Goal: Information Seeking & Learning: Learn about a topic

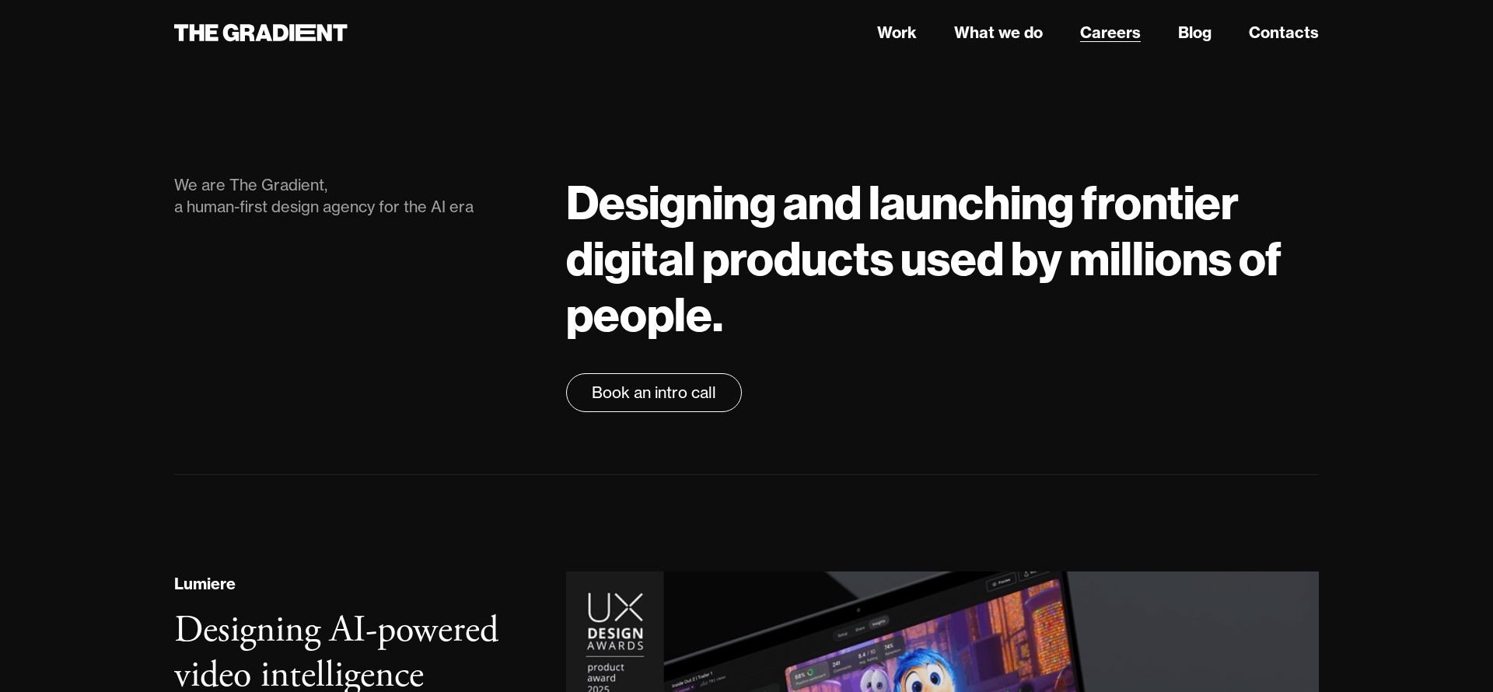
click at [1122, 33] on link "Careers" at bounding box center [1110, 32] width 61 height 23
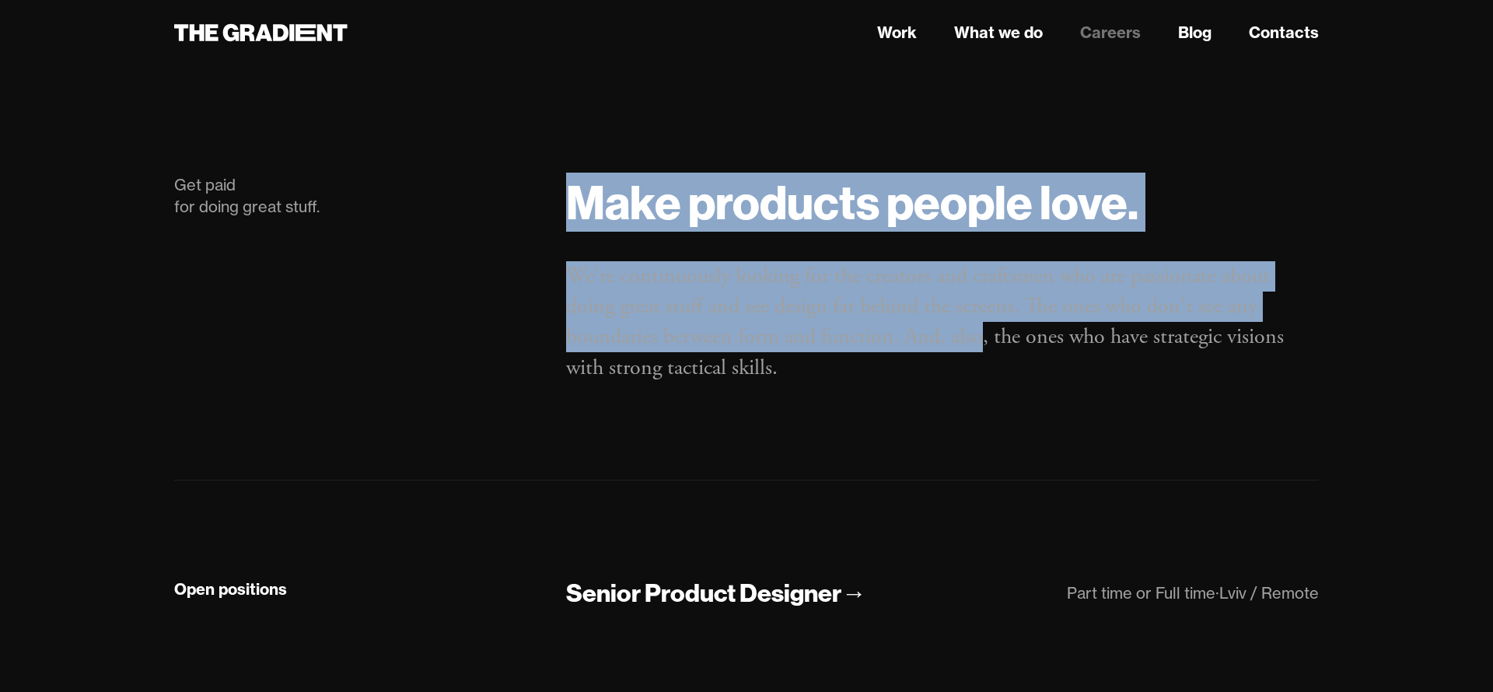
drag, startPoint x: 541, startPoint y: 243, endPoint x: 982, endPoint y: 351, distance: 454.7
click at [982, 351] on div "Get paid for doing great stuff. Make products people love. We're continuously l…" at bounding box center [747, 295] width 1176 height 243
click at [982, 351] on p "We're continuously looking for the creators and craftsmen who are passionate ab…" at bounding box center [942, 322] width 753 height 122
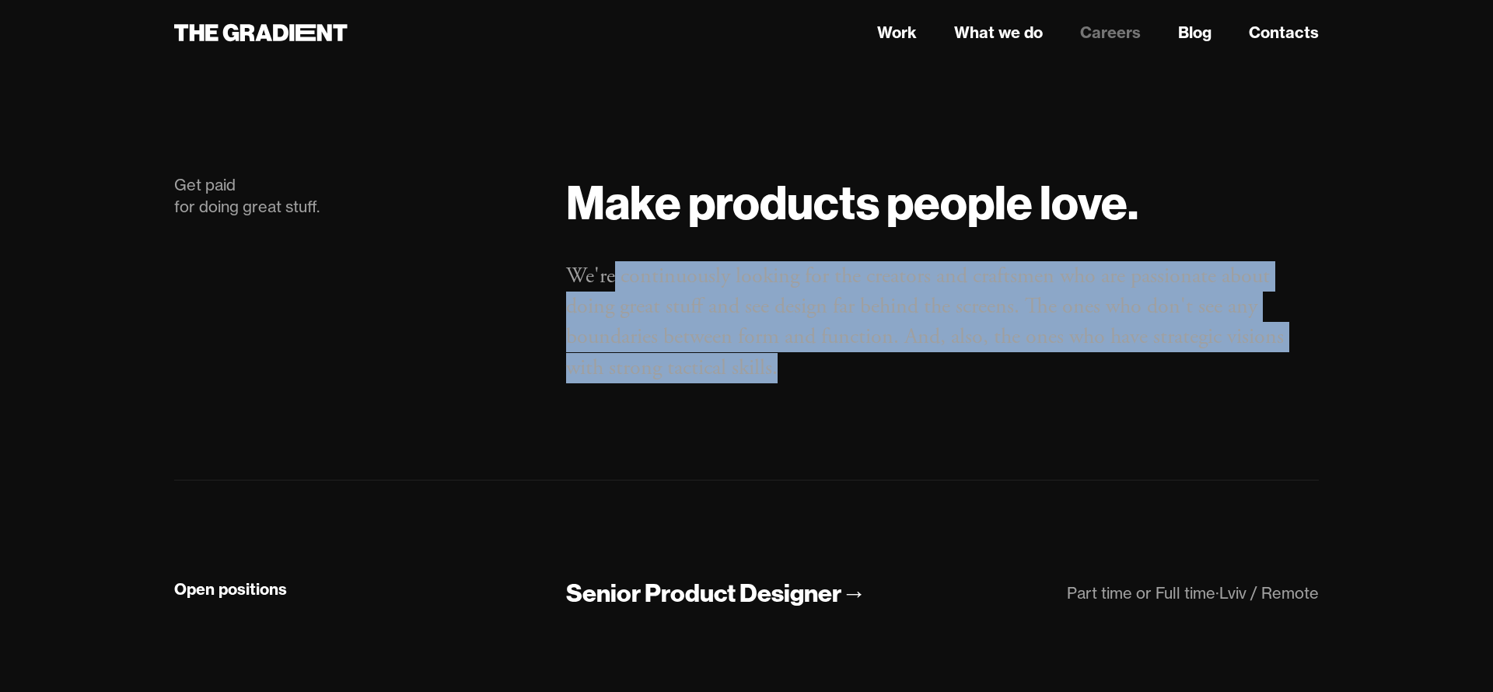
drag, startPoint x: 937, startPoint y: 366, endPoint x: 1035, endPoint y: 397, distance: 102.8
click at [1029, 398] on div "Make products people love. We're continuously looking for the creators and craf…" at bounding box center [943, 295] width 784 height 243
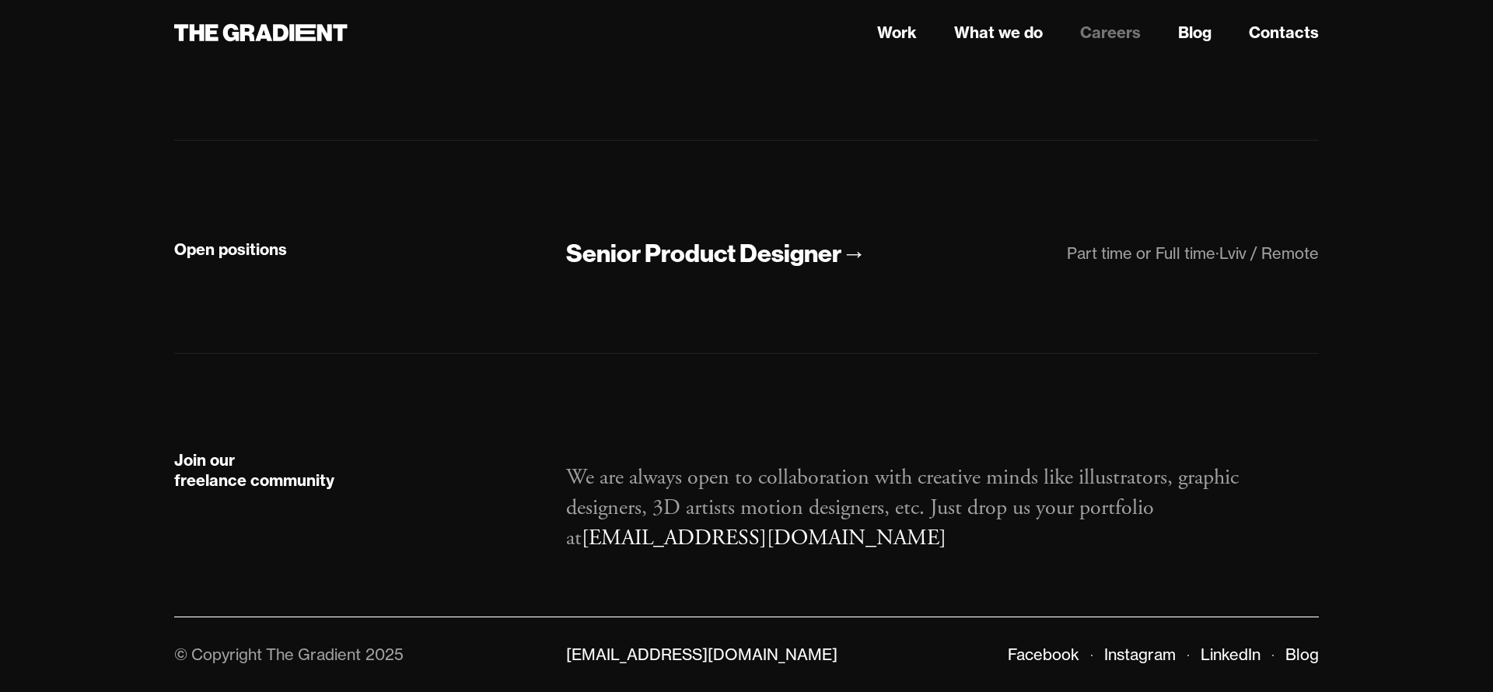
scroll to position [340, 0]
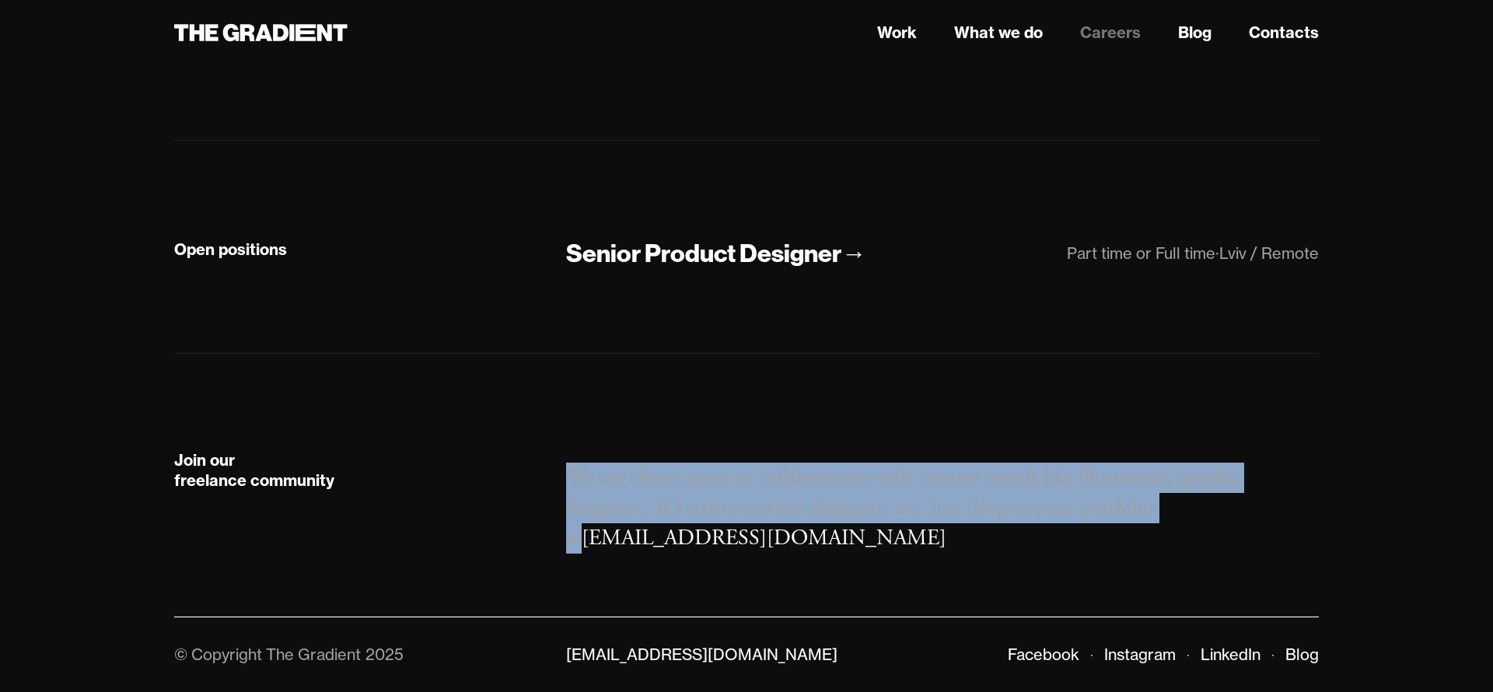
drag, startPoint x: 560, startPoint y: 475, endPoint x: 1240, endPoint y: 520, distance: 681.3
click at [1240, 520] on div "Join our freelance community We are always open to collaboration with creative …" at bounding box center [747, 502] width 1176 height 104
click at [1240, 520] on p "We are always open to collaboration with creative minds like illustrators, grap…" at bounding box center [942, 509] width 753 height 92
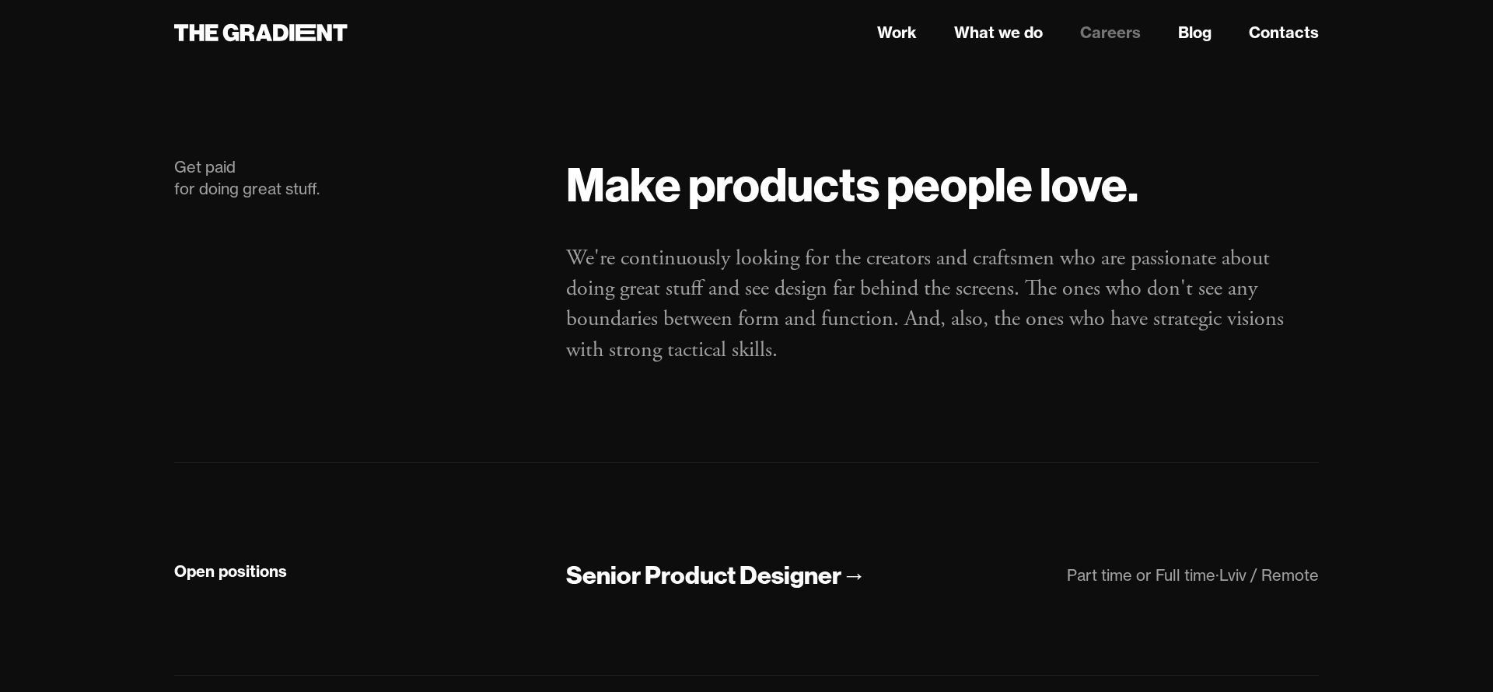
scroll to position [20, 0]
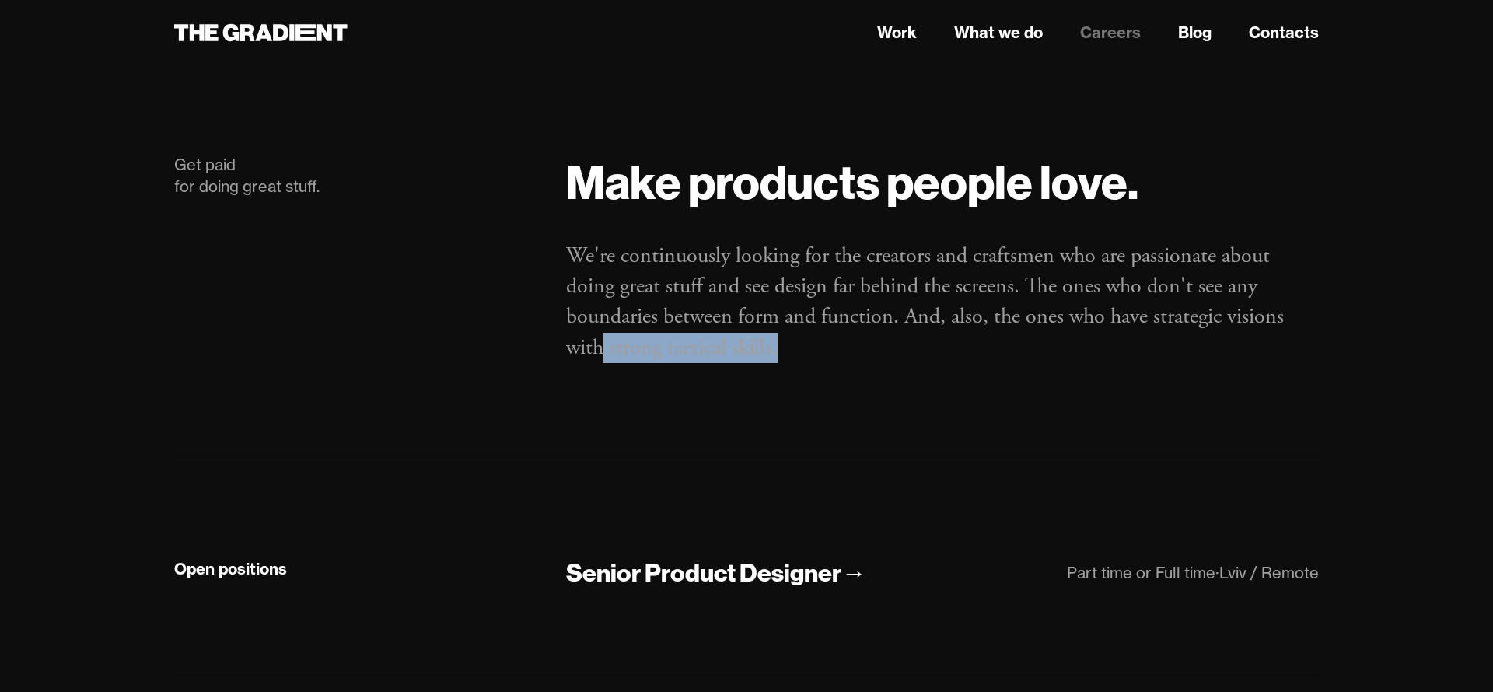
drag, startPoint x: 697, startPoint y: 345, endPoint x: 929, endPoint y: 373, distance: 233.6
click at [922, 370] on div "Make products people love. We're continuously looking for the creators and craf…" at bounding box center [943, 275] width 784 height 243
click at [929, 373] on div "Make products people love. We're continuously looking for the creators and craf…" at bounding box center [943, 275] width 784 height 243
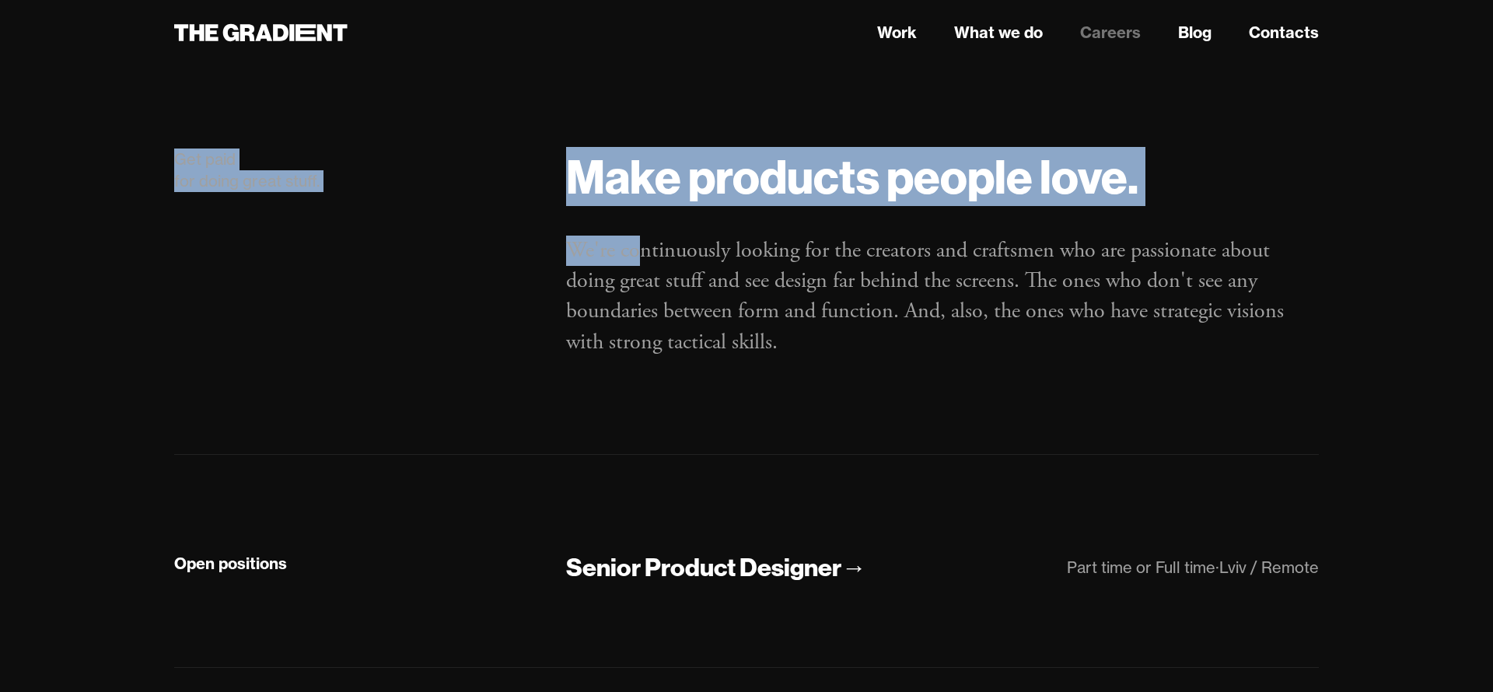
drag, startPoint x: 152, startPoint y: 189, endPoint x: 715, endPoint y: 254, distance: 566.9
click at [702, 253] on main "Get paid for doing great stuff. Make products people love. We're continuously l…" at bounding box center [746, 491] width 1245 height 879
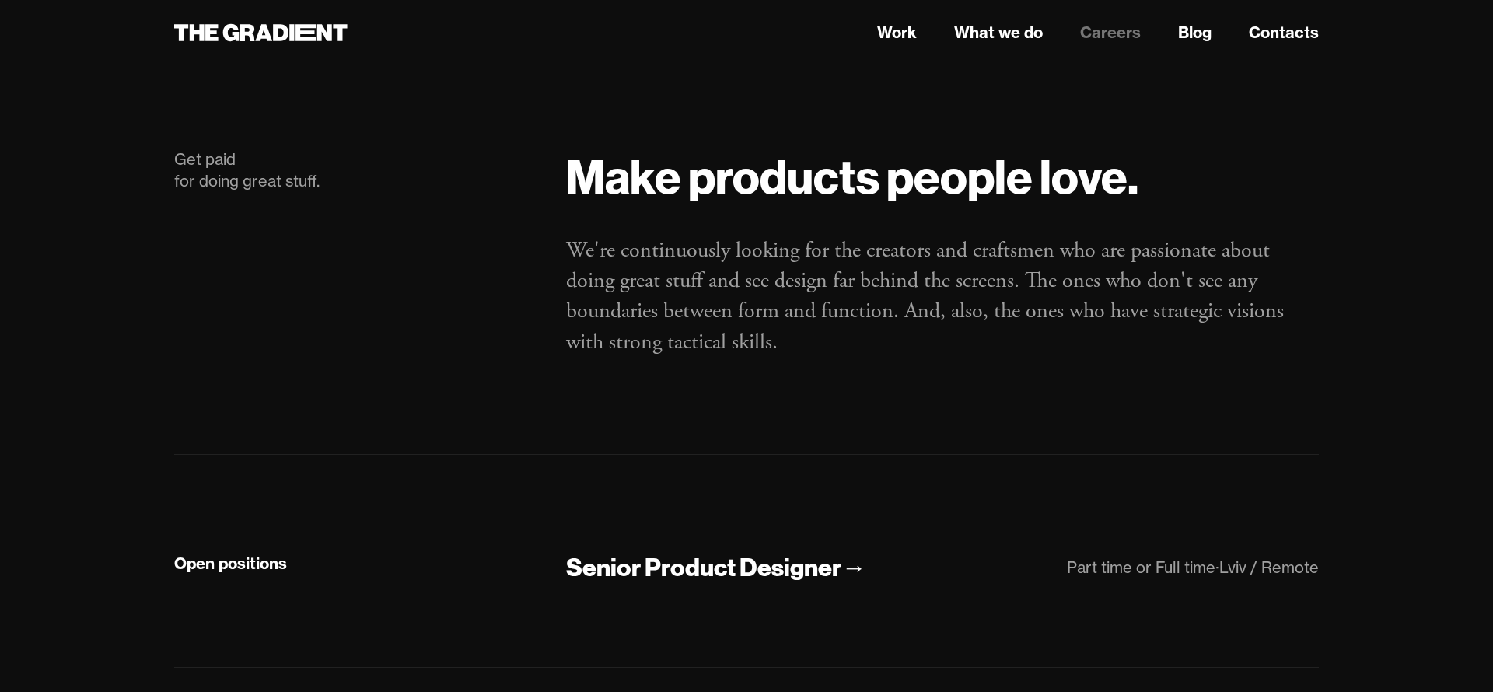
click at [720, 254] on p "We're continuously looking for the creators and craftsmen who are passionate ab…" at bounding box center [942, 297] width 753 height 122
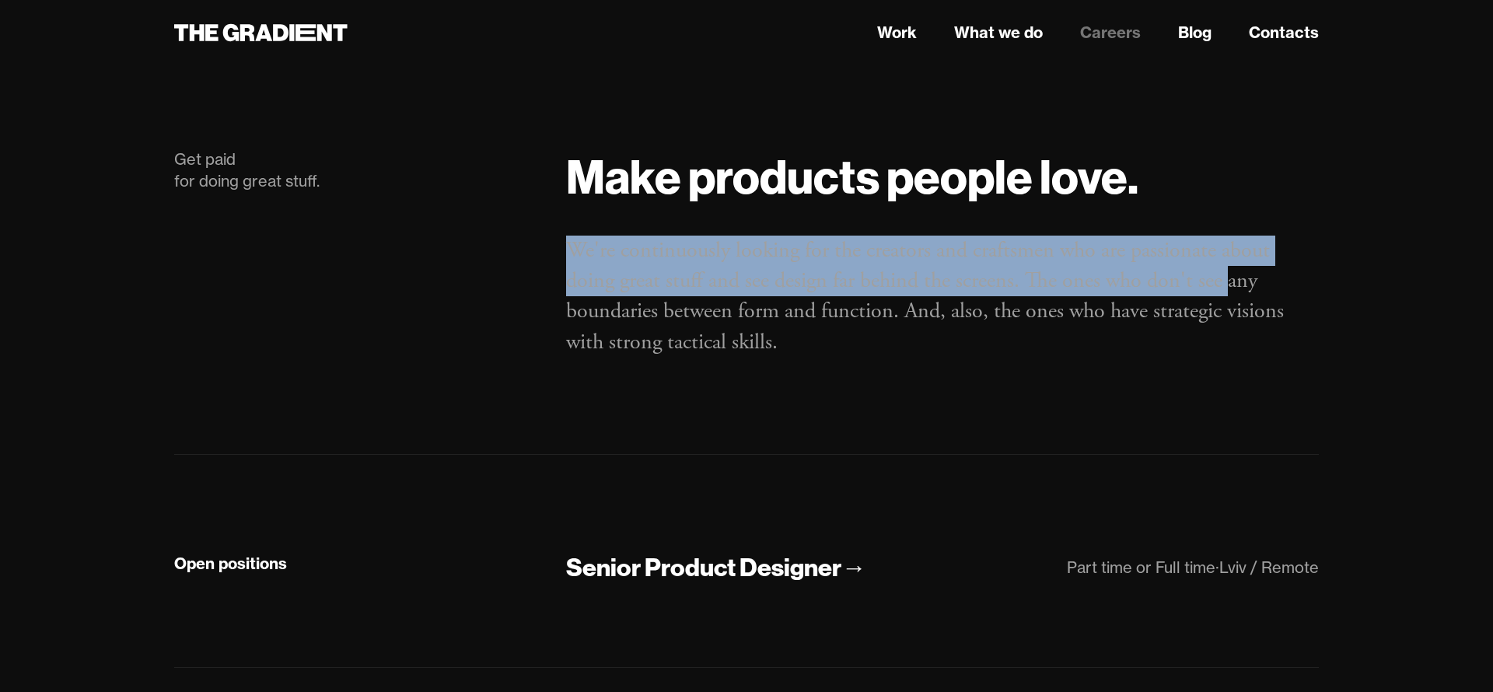
drag, startPoint x: 852, startPoint y: 269, endPoint x: 1253, endPoint y: 295, distance: 402.2
click at [1245, 295] on div "Make products people love. We're continuously looking for the creators and craf…" at bounding box center [943, 270] width 784 height 243
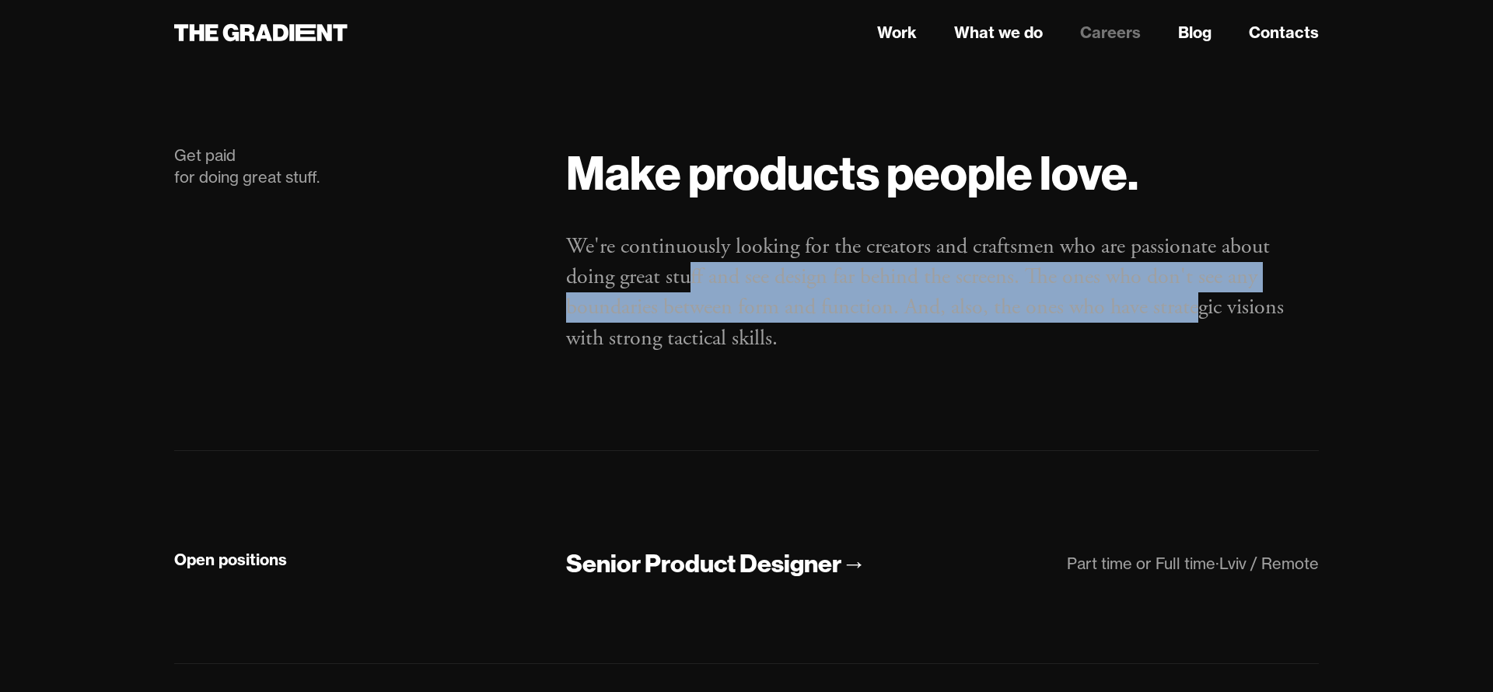
drag, startPoint x: 772, startPoint y: 272, endPoint x: 1204, endPoint y: 322, distance: 435.3
click at [1204, 322] on p "We're continuously looking for the creators and craftsmen who are passionate ab…" at bounding box center [942, 293] width 753 height 122
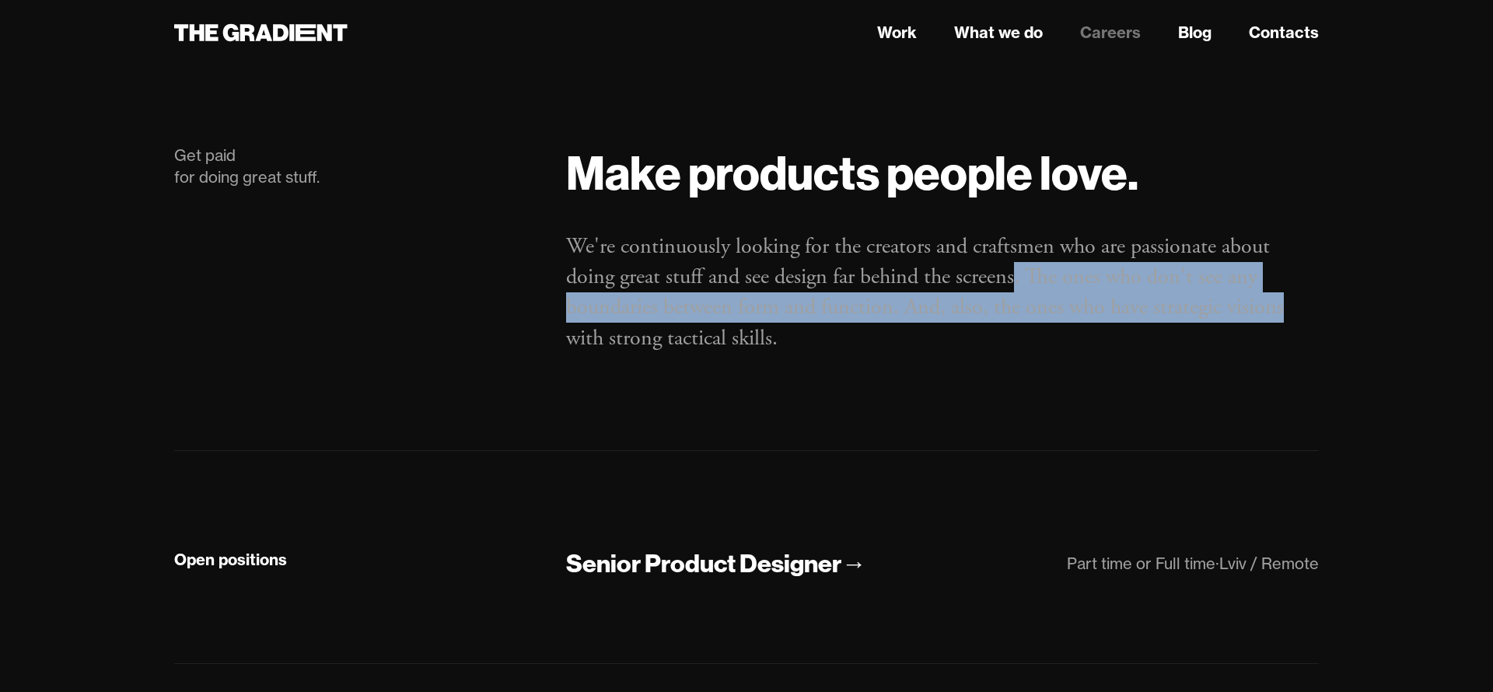
drag, startPoint x: 1026, startPoint y: 271, endPoint x: 1339, endPoint y: 313, distance: 316.4
click at [1339, 313] on main "Get paid for doing great stuff. Make products people love. We're continuously l…" at bounding box center [746, 487] width 1245 height 879
click at [1341, 314] on main "Get paid for doing great stuff. Make products people love. We're continuously l…" at bounding box center [746, 487] width 1245 height 879
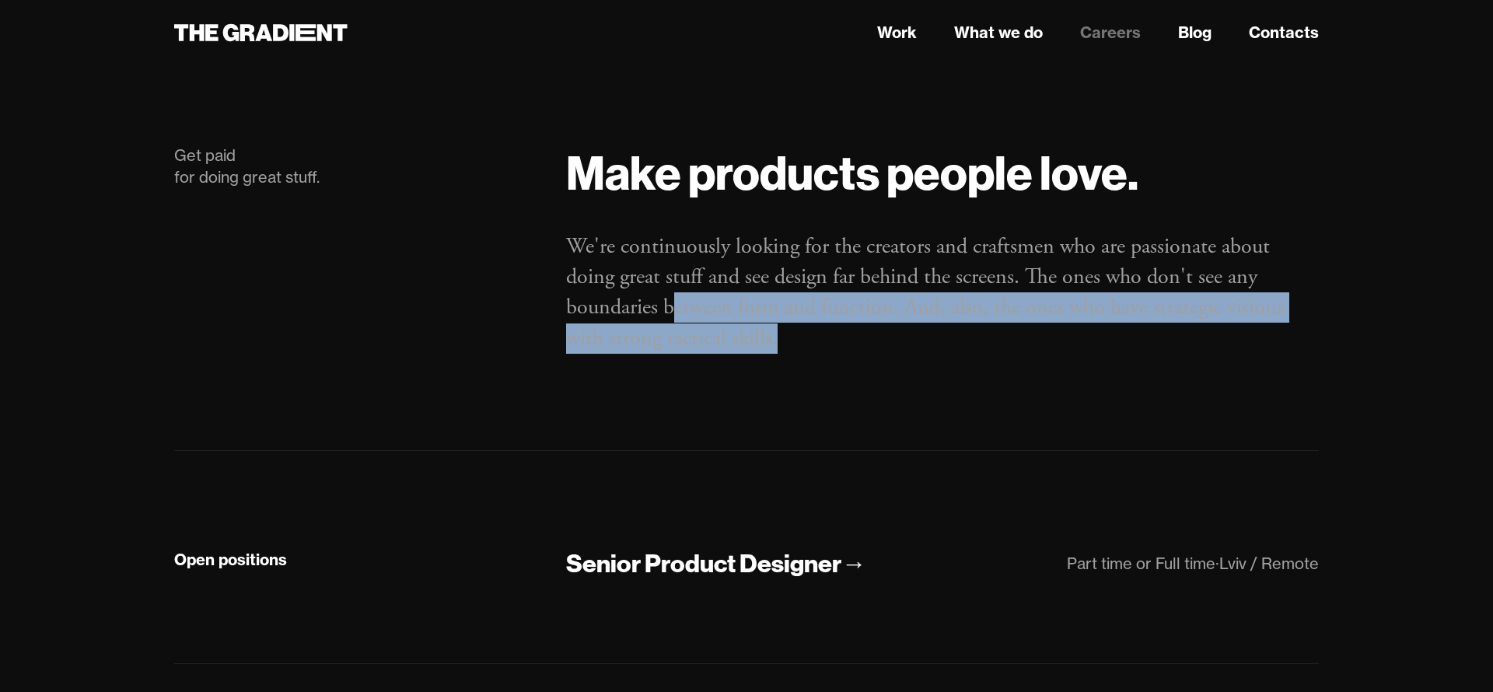
drag, startPoint x: 870, startPoint y: 338, endPoint x: 1078, endPoint y: 369, distance: 210.8
click at [1075, 369] on div "Make products people love. We're continuously looking for the creators and craf…" at bounding box center [943, 266] width 784 height 243
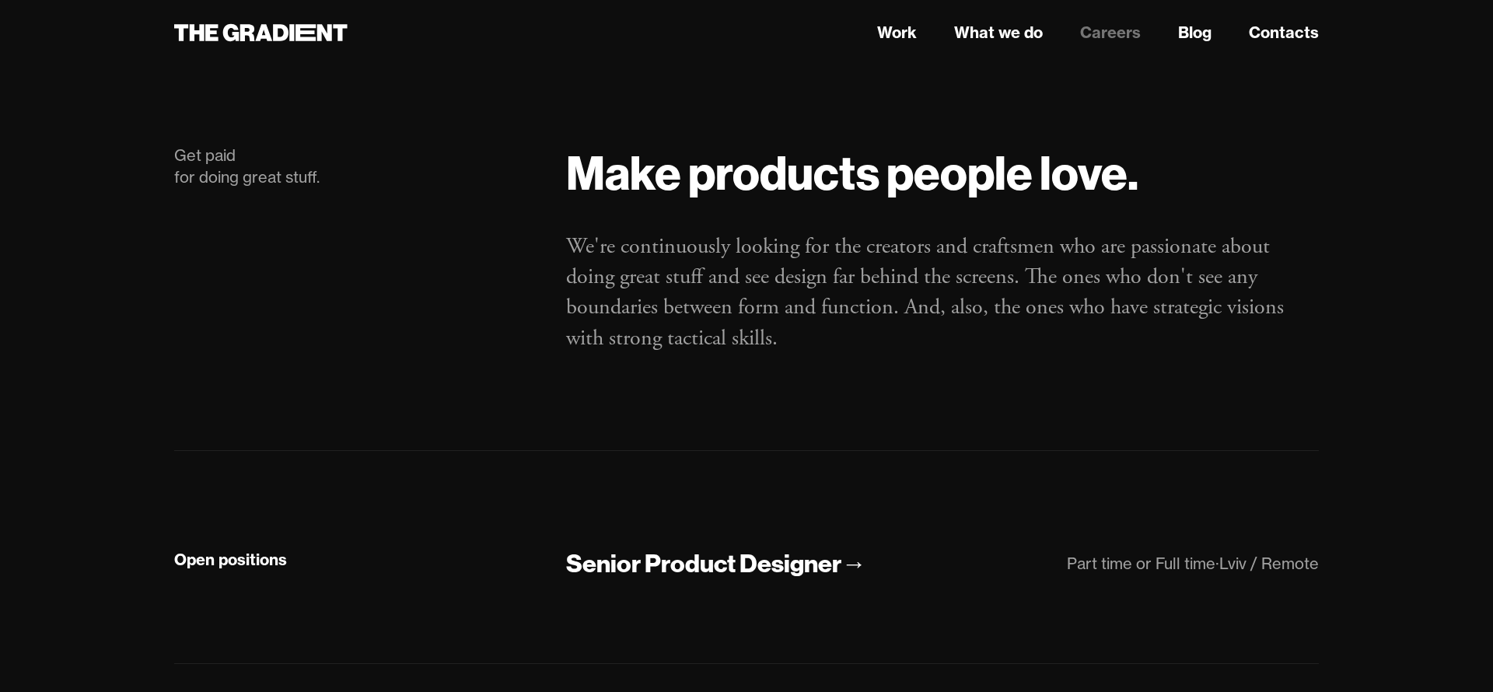
click at [1082, 369] on div "Make products people love. We're continuously looking for the creators and craf…" at bounding box center [943, 266] width 784 height 243
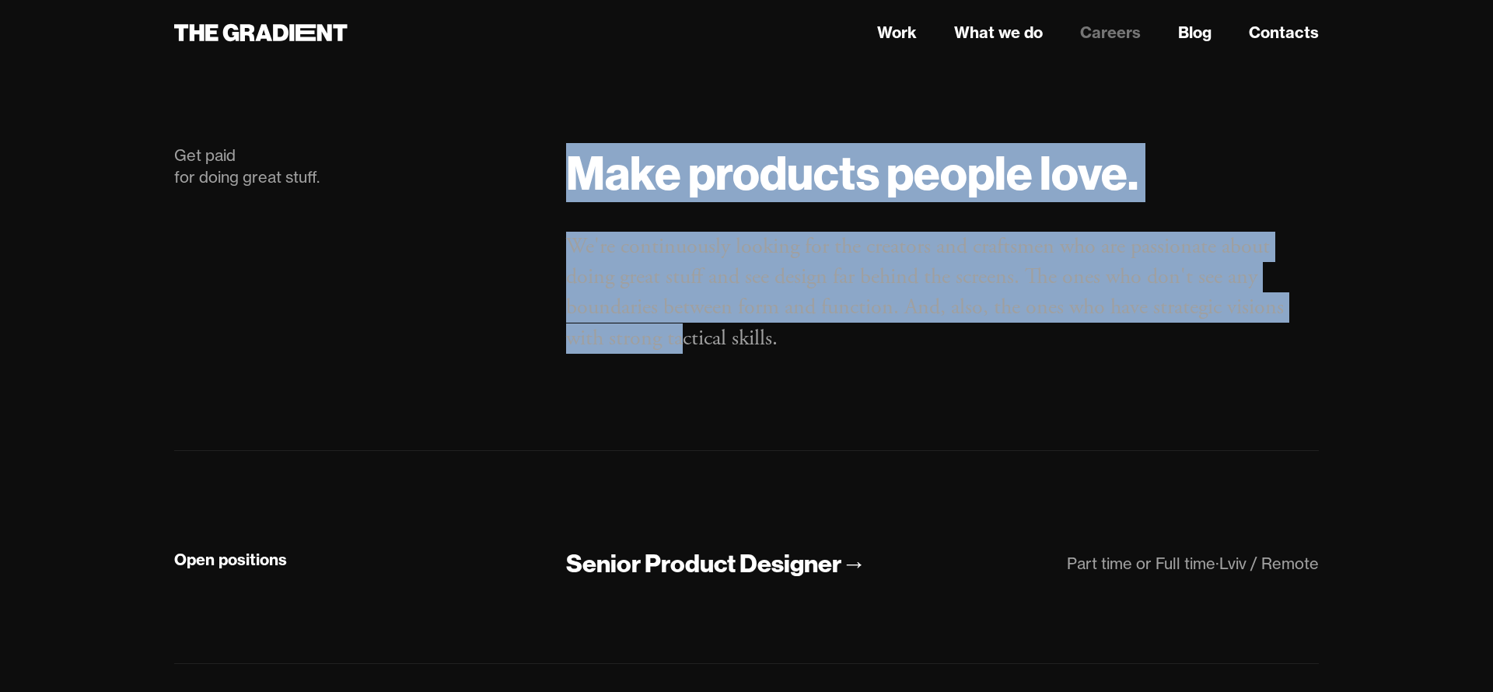
drag, startPoint x: 306, startPoint y: 212, endPoint x: 723, endPoint y: 352, distance: 440.5
click at [695, 338] on div "Get paid for doing great stuff. Make products people love. We're continuously l…" at bounding box center [747, 266] width 1176 height 243
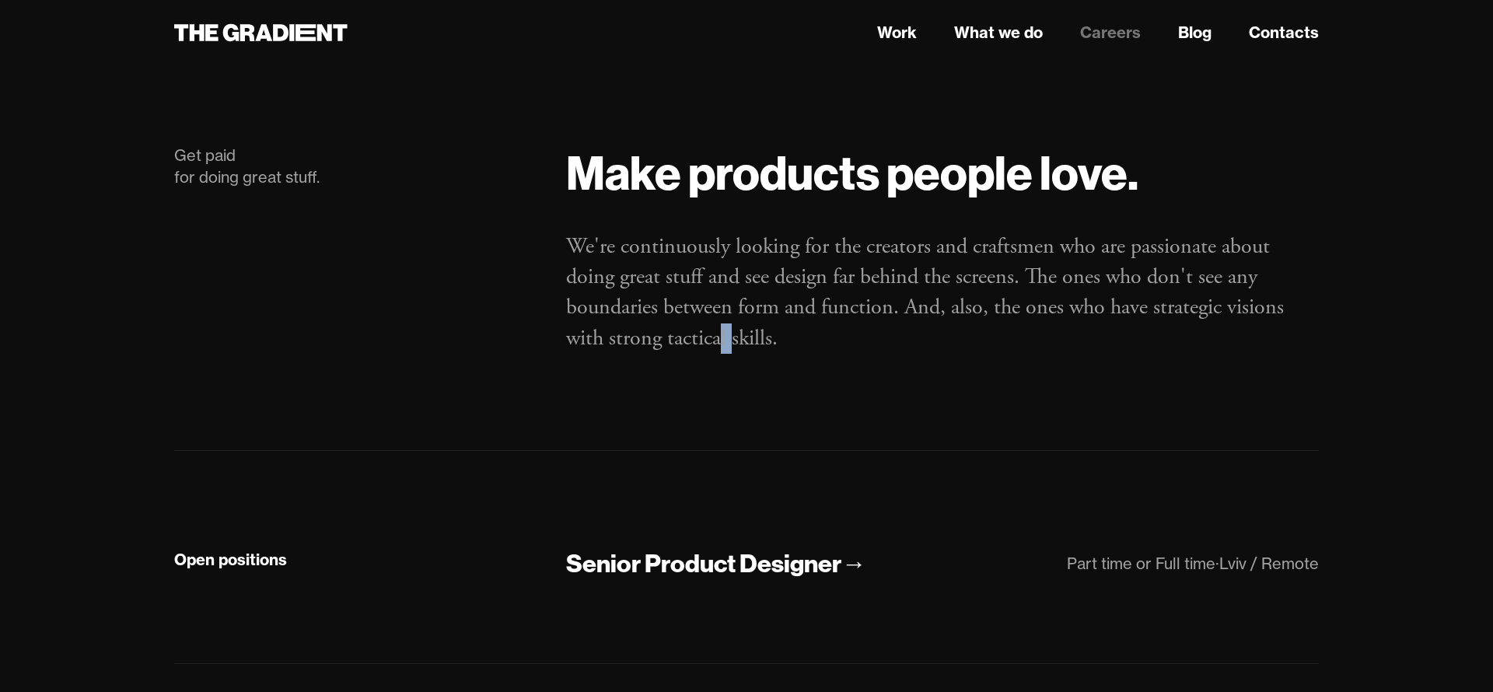
drag, startPoint x: 725, startPoint y: 352, endPoint x: 744, endPoint y: 352, distance: 18.7
click at [734, 352] on p "We're continuously looking for the creators and craftsmen who are passionate ab…" at bounding box center [942, 293] width 753 height 122
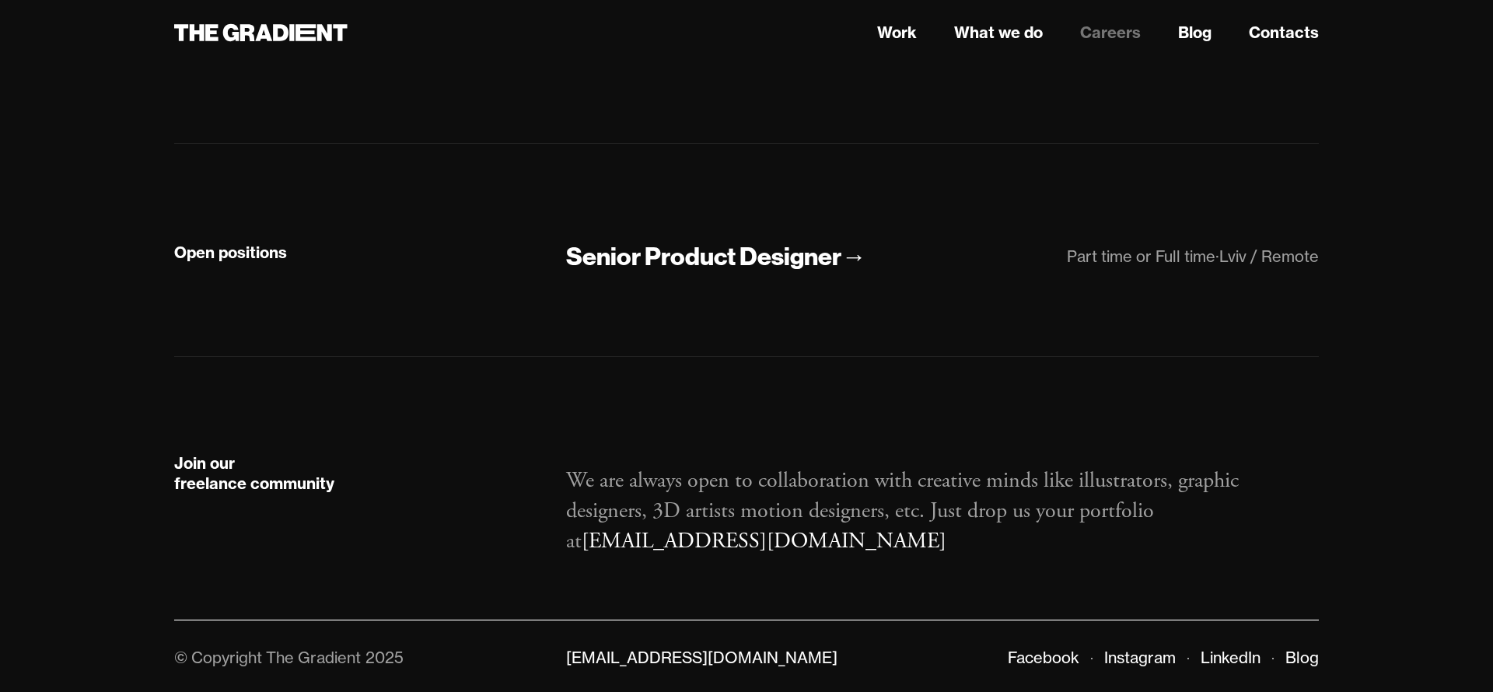
scroll to position [336, 0]
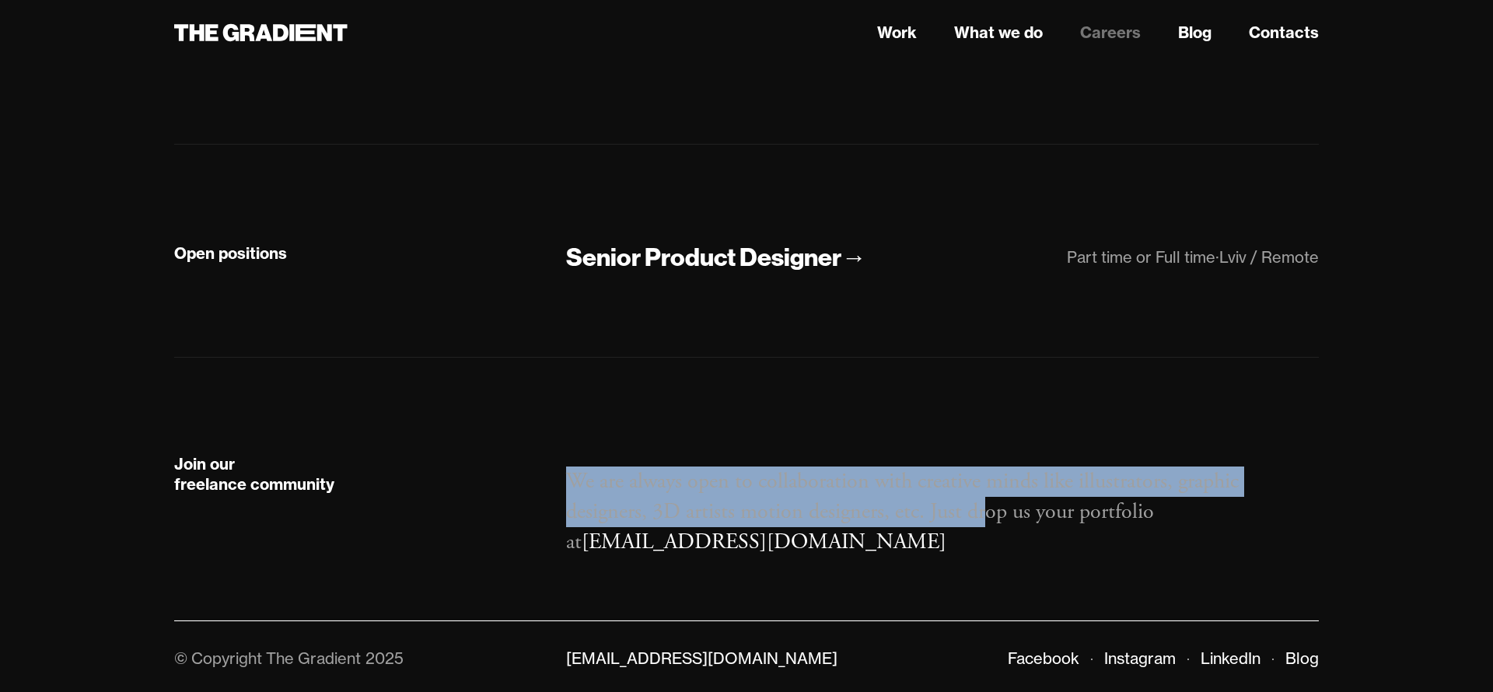
drag, startPoint x: 607, startPoint y: 487, endPoint x: 1026, endPoint y: 513, distance: 419.3
click at [1000, 513] on div "Join our freelance community We are always open to collaboration with creative …" at bounding box center [747, 506] width 1176 height 104
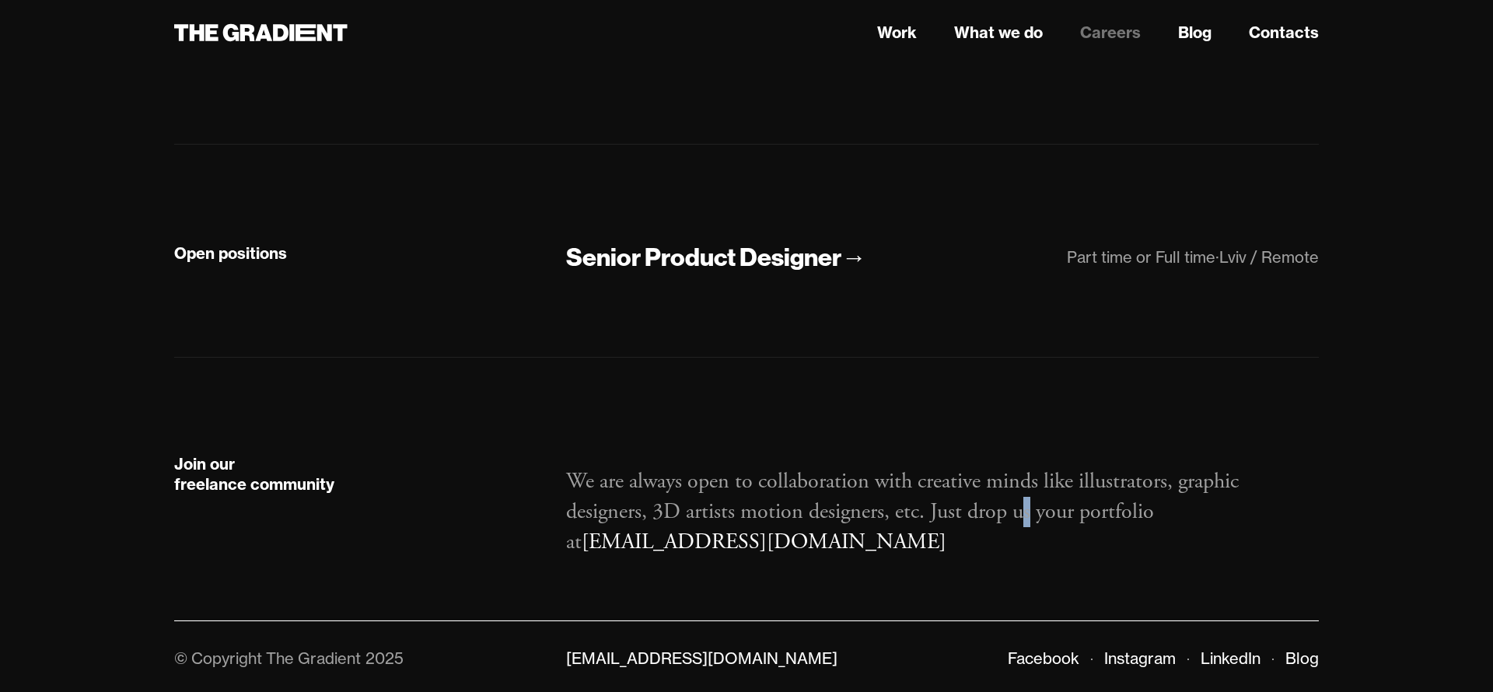
click at [1032, 512] on p "We are always open to collaboration with creative minds like illustrators, grap…" at bounding box center [942, 513] width 753 height 92
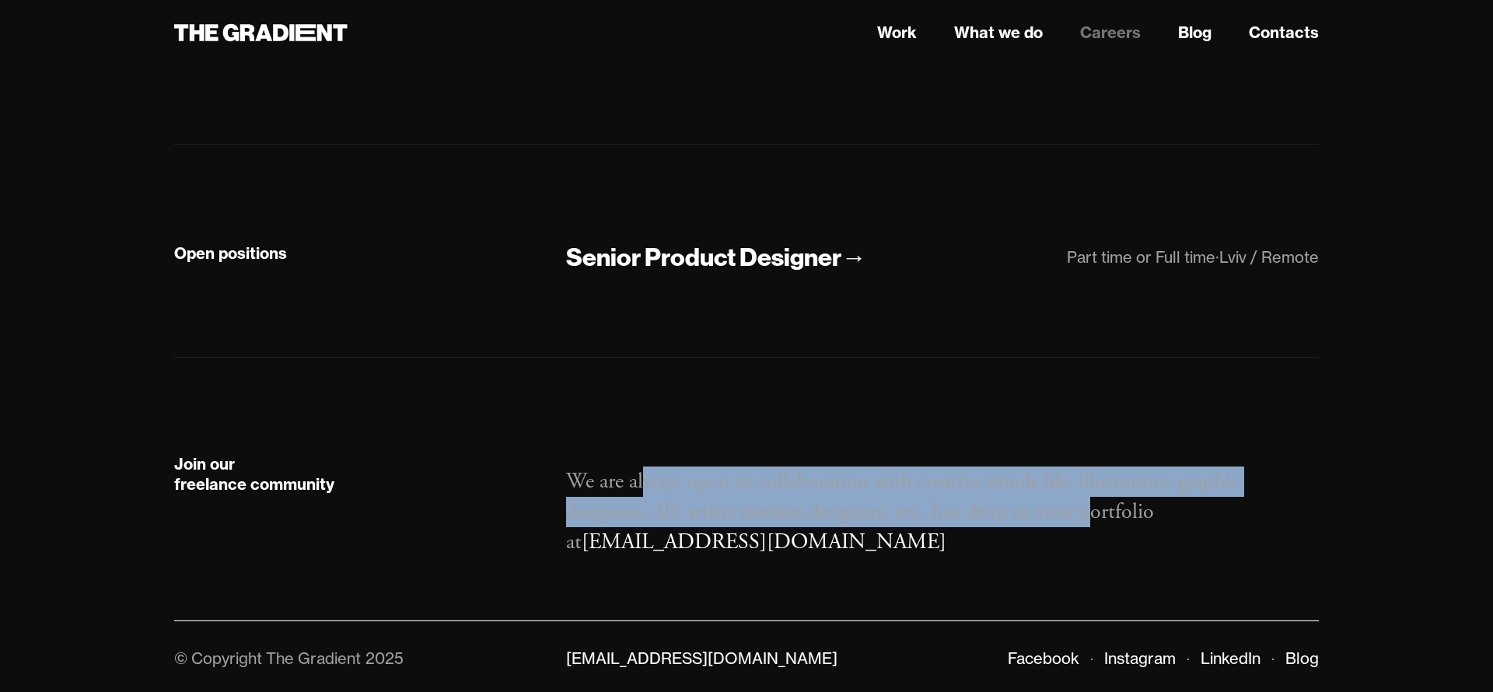
drag, startPoint x: 702, startPoint y: 482, endPoint x: 1196, endPoint y: 506, distance: 494.5
click at [1131, 507] on p "We are always open to collaboration with creative minds like illustrators, grap…" at bounding box center [942, 513] width 753 height 92
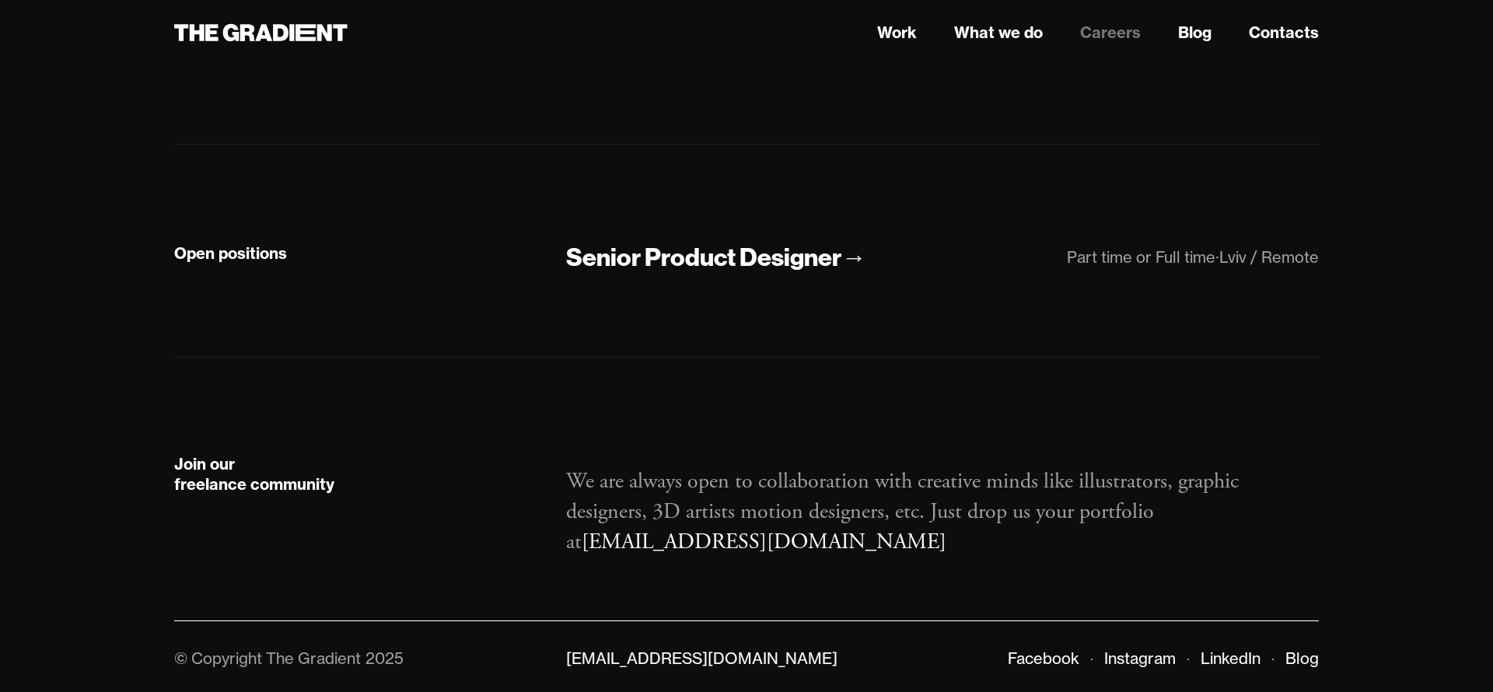
drag, startPoint x: 1196, startPoint y: 506, endPoint x: 1221, endPoint y: 509, distance: 25.0
click at [1213, 508] on p "We are always open to collaboration with creative minds like illustrators, grap…" at bounding box center [942, 513] width 753 height 92
